Goal: Find specific page/section: Find specific page/section

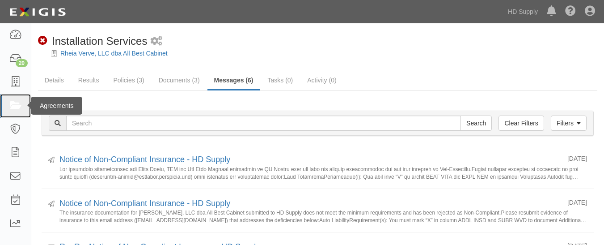
click at [17, 109] on icon at bounding box center [15, 106] width 13 height 10
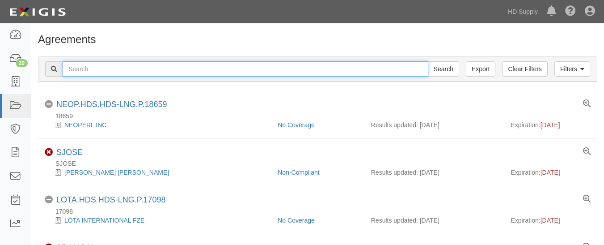
click at [164, 68] on input "text" at bounding box center [246, 68] width 366 height 15
paste input "[US_STATE] Home Installers LLC"
click at [82, 72] on input "[US_STATE] Home Installers LLC" at bounding box center [246, 68] width 366 height 15
type input "[US_STATE] Home Installers LLC"
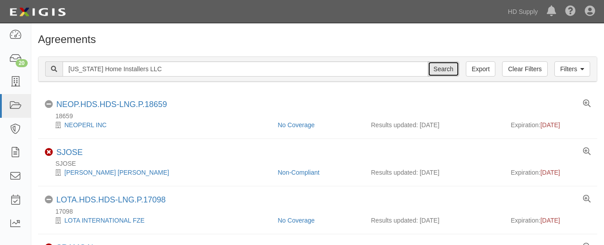
click at [433, 67] on input "Search" at bounding box center [443, 68] width 31 height 15
